Goal: Check status: Check status

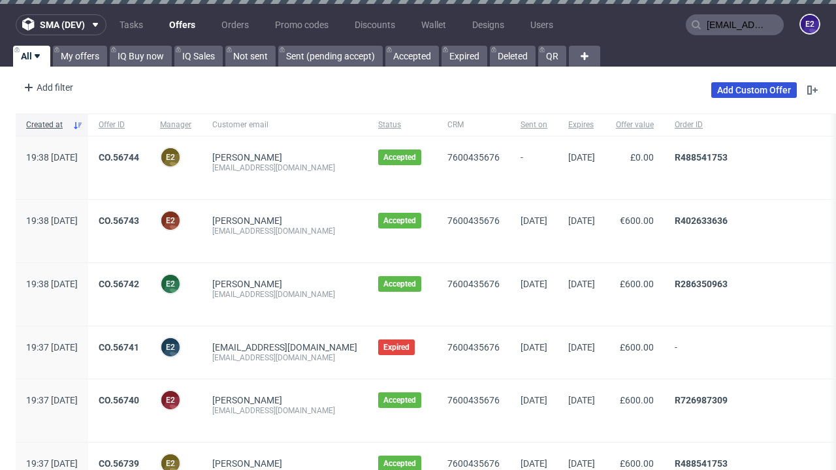
type input "[EMAIL_ADDRESS][DOMAIN_NAME]"
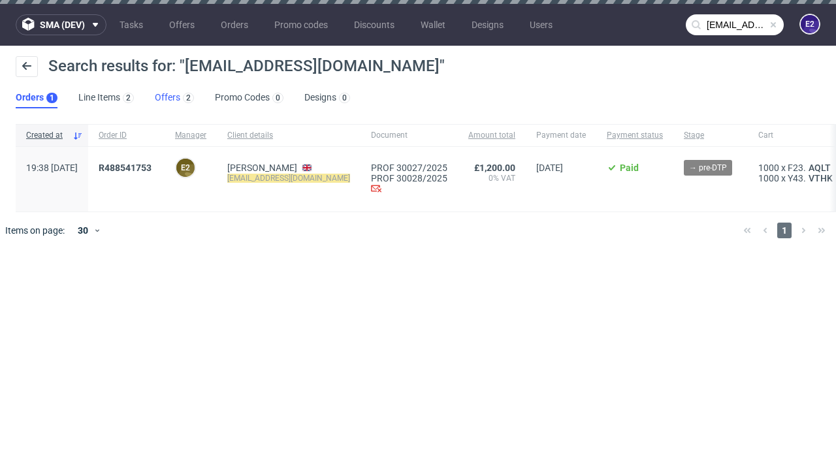
click at [174, 98] on link "Offers 2" at bounding box center [174, 98] width 39 height 21
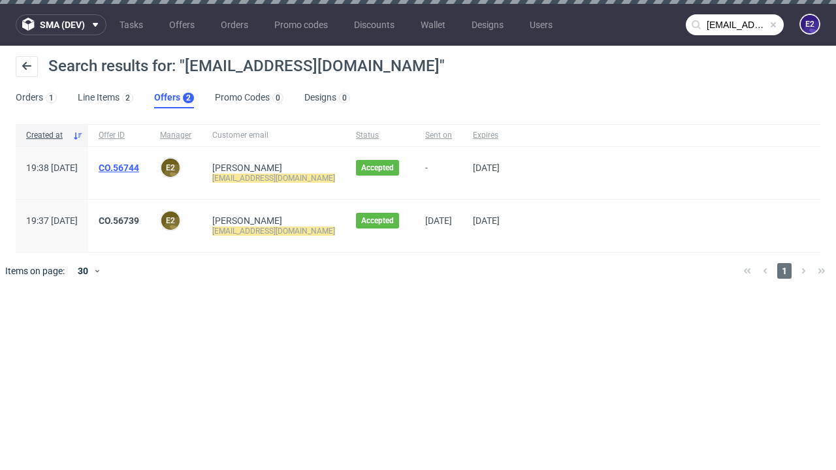
click at [139, 168] on link "CO.56744" at bounding box center [119, 168] width 41 height 10
